Goal: Task Accomplishment & Management: Manage account settings

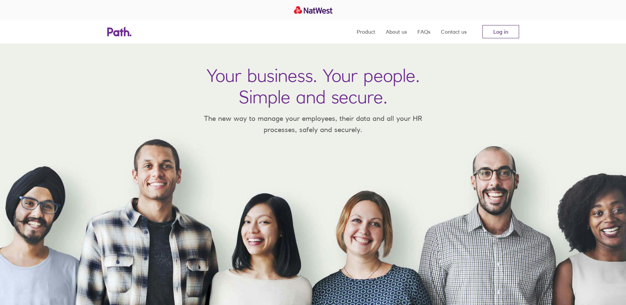
click at [492, 32] on link "Log in" at bounding box center [500, 31] width 37 height 13
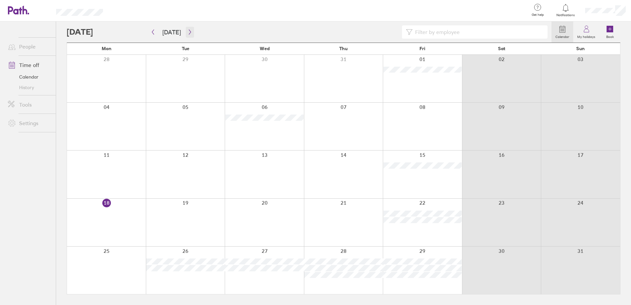
click at [186, 30] on button "button" at bounding box center [190, 32] width 8 height 11
click at [187, 30] on icon "button" at bounding box center [189, 31] width 5 height 5
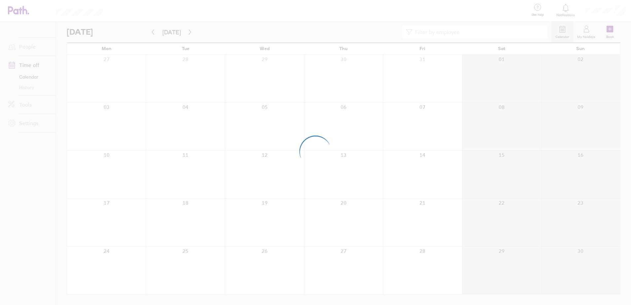
click at [607, 10] on div at bounding box center [315, 152] width 631 height 305
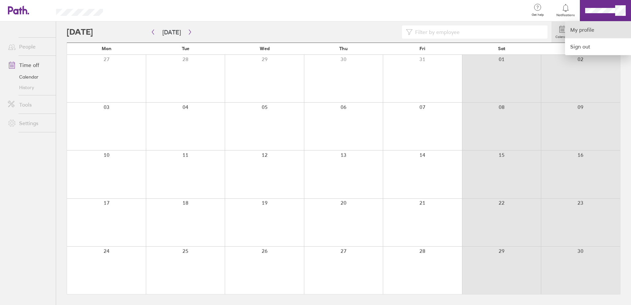
click at [580, 31] on link "My profile" at bounding box center [598, 29] width 66 height 17
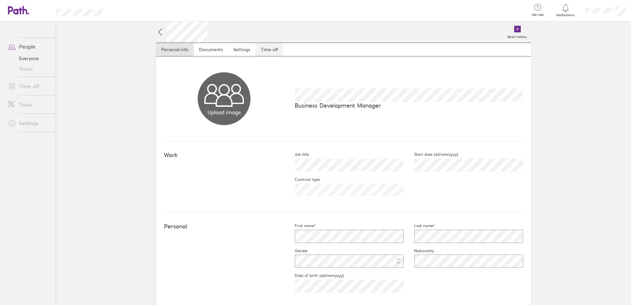
click at [268, 49] on link "Time off" at bounding box center [269, 49] width 28 height 13
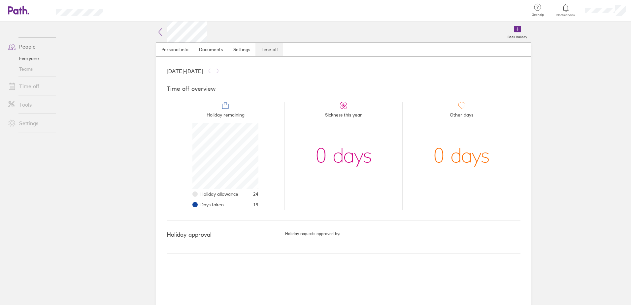
scroll to position [66, 66]
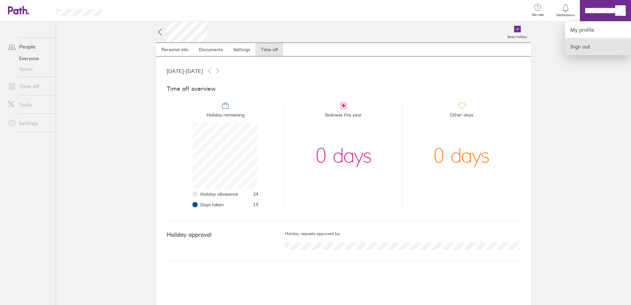
click at [591, 43] on link "Sign out" at bounding box center [598, 46] width 66 height 16
